Goal: Task Accomplishment & Management: Use online tool/utility

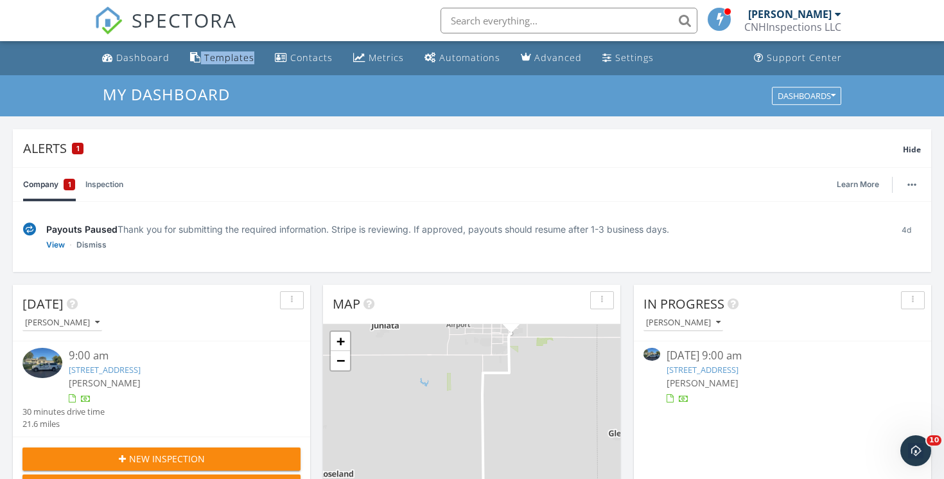
scroll to position [13, 0]
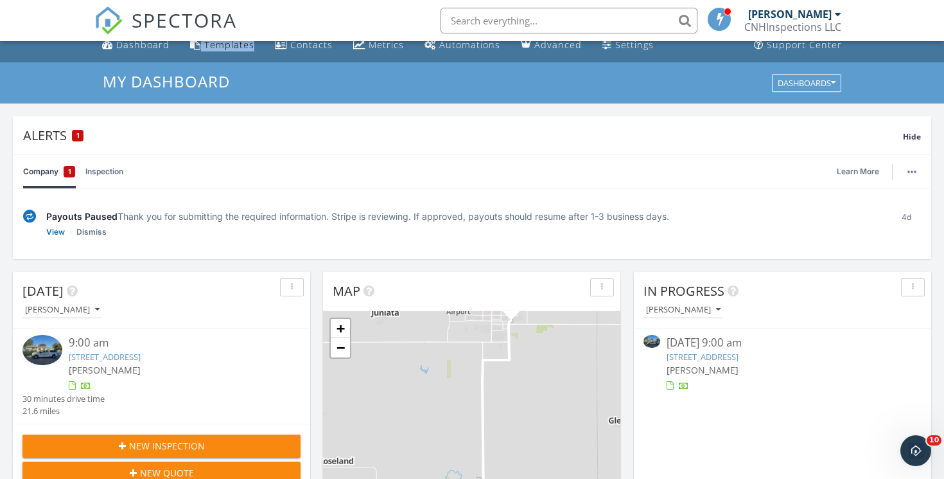
click at [141, 354] on link "310 S Cherry St, Blue Hill, NE 68930" at bounding box center [105, 357] width 72 height 12
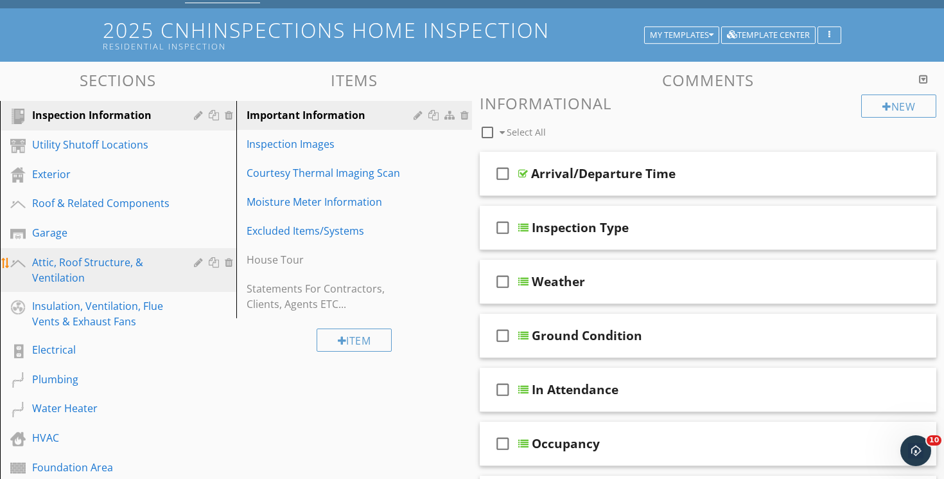
scroll to position [67, 0]
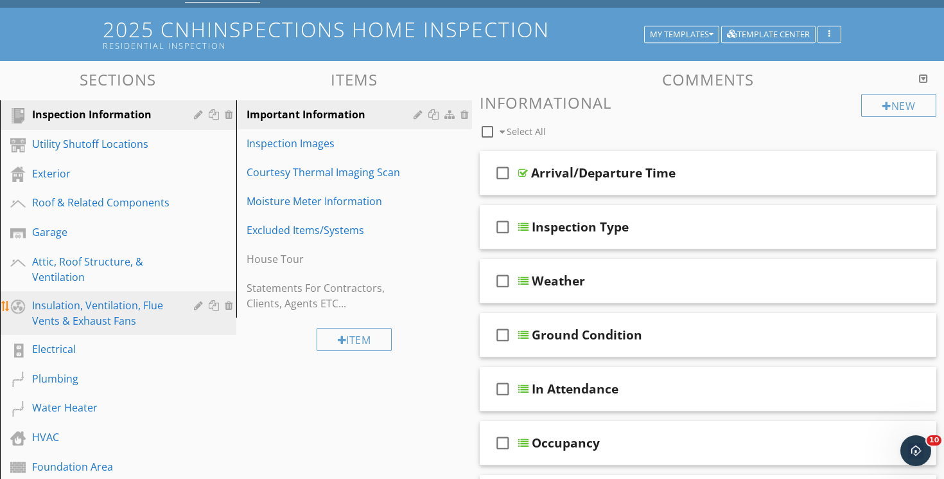
click at [130, 301] on div "Insulation, Ventilation, Flue Vents & Exhaust Fans" at bounding box center [103, 312] width 143 height 31
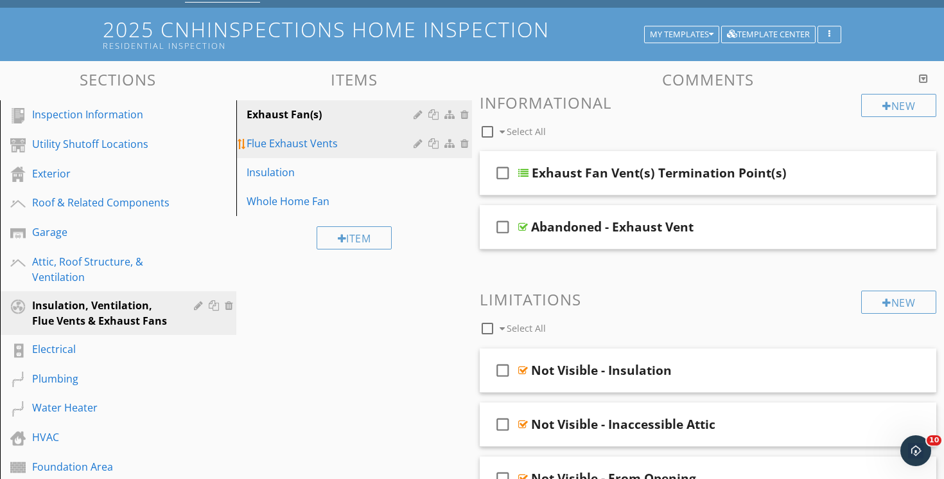
click at [315, 145] on div "Flue Exhaust Vents" at bounding box center [333, 143] width 172 height 15
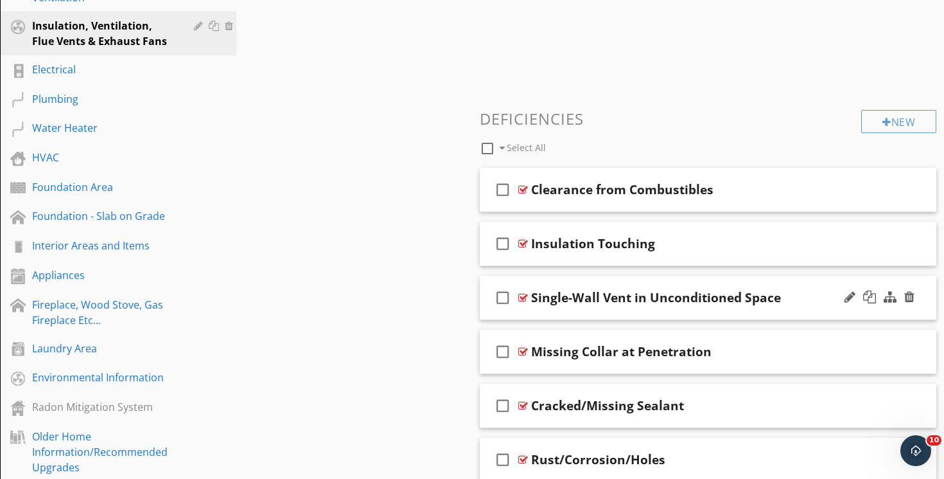
scroll to position [349, 0]
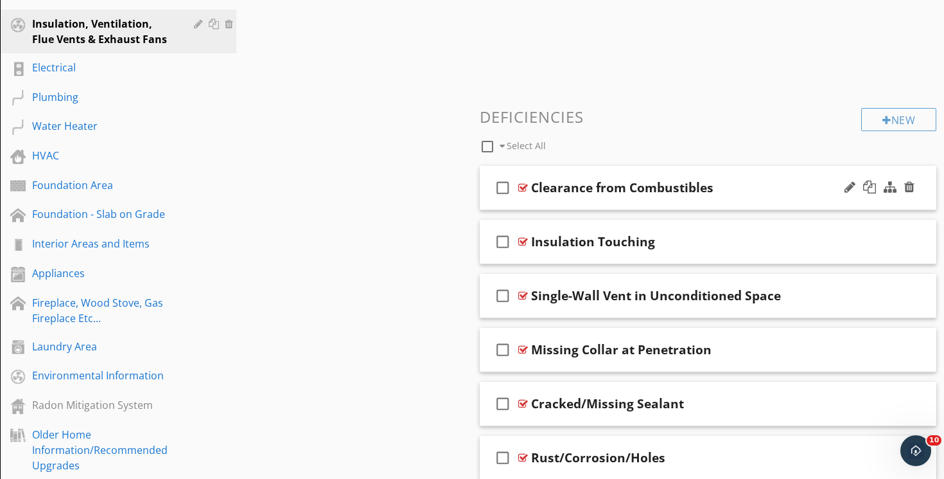
click at [599, 166] on div "check_box_outline_blank Clearance from Combustibles" at bounding box center [708, 188] width 457 height 44
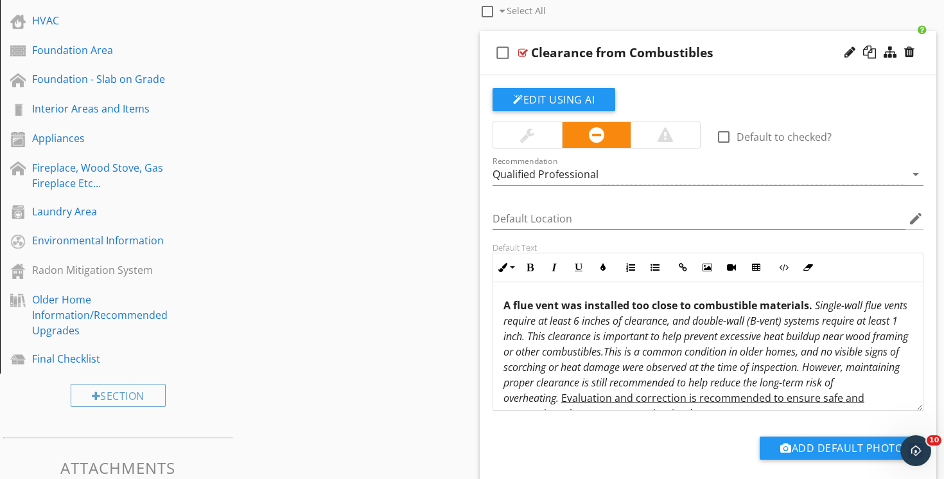
scroll to position [0, 0]
click at [599, 344] on em "Single-wall flue vents require at least 6 inches of clearance, and double-wall …" at bounding box center [706, 328] width 405 height 60
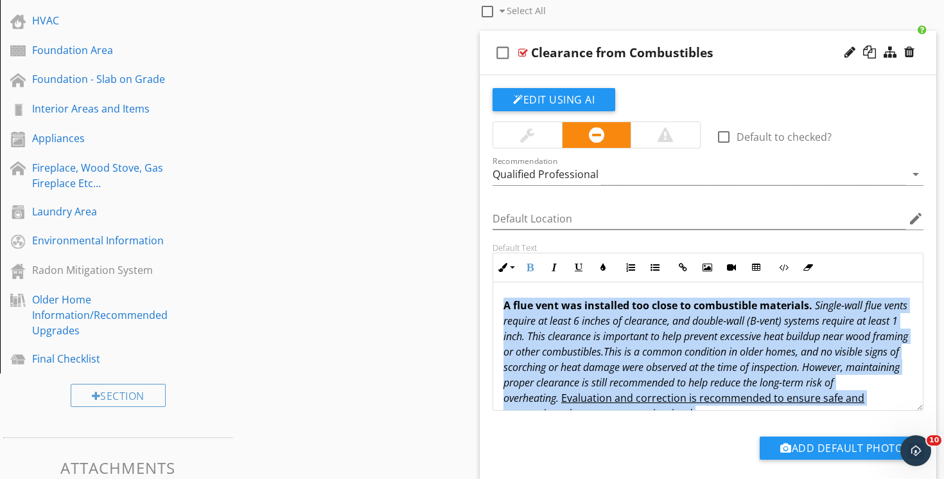
copy p "A flue vent was installed too close to combustible materials. Single-wall flue …"
click at [698, 365] on em "This is a common condition in older homes, and no visible signs of scorching or…" at bounding box center [702, 374] width 396 height 60
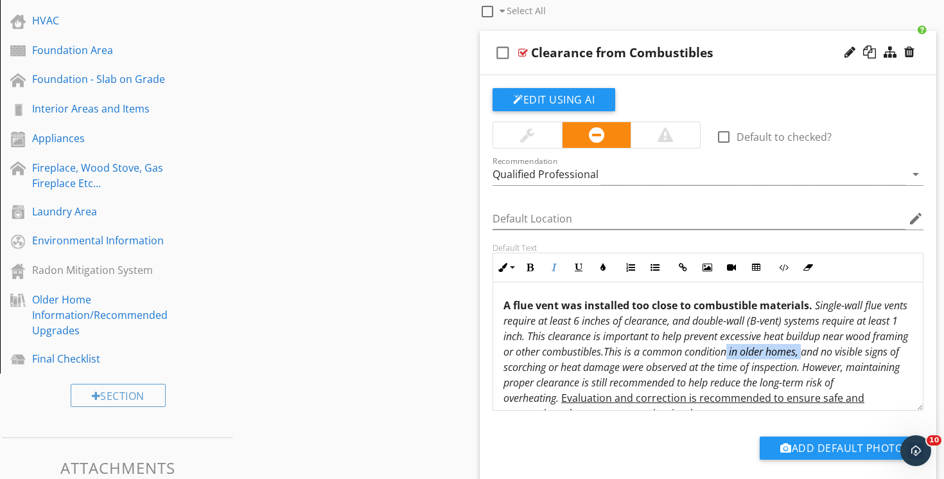
drag, startPoint x: 772, startPoint y: 354, endPoint x: 846, endPoint y: 355, distance: 73.9
click at [846, 355] on em "This is a common condition in older homes, and no visible signs of scorching or…" at bounding box center [702, 374] width 396 height 60
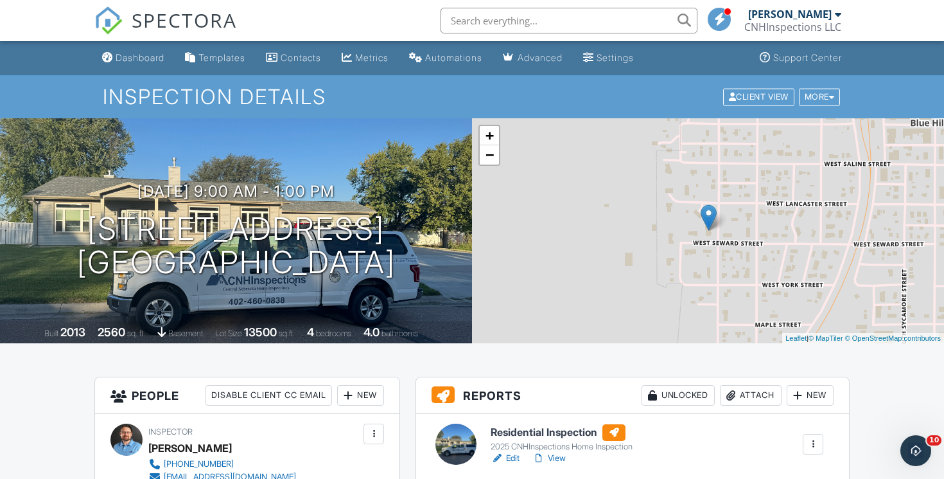
click at [558, 458] on link "View" at bounding box center [549, 458] width 33 height 13
